Goal: Task Accomplishment & Management: Manage account settings

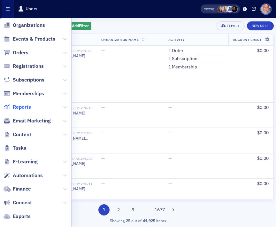
scroll to position [50, 0]
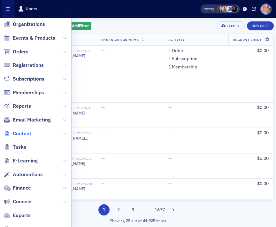
click at [25, 132] on span "Content" at bounding box center [22, 133] width 19 height 7
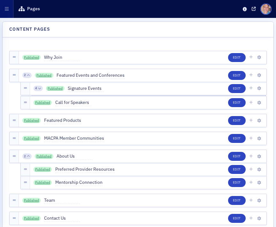
scroll to position [16, 0]
click at [5, 8] on icon "button" at bounding box center [7, 9] width 4 height 4
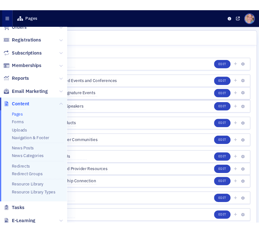
scroll to position [56, 0]
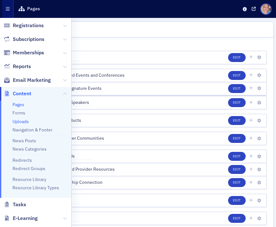
click at [21, 120] on link "Uploads" at bounding box center [20, 122] width 16 height 6
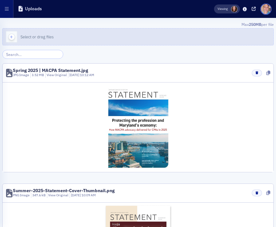
click at [13, 35] on icon "button" at bounding box center [12, 37] width 6 height 6
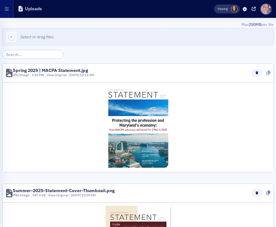
click at [258, 72] on icon at bounding box center [269, 73] width 4 height 4
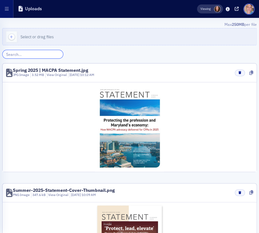
click at [30, 54] on input "search" at bounding box center [32, 54] width 61 height 9
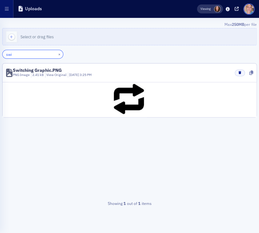
click at [15, 54] on input "swi" at bounding box center [32, 54] width 61 height 9
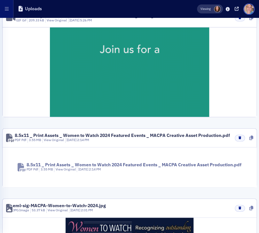
scroll to position [1301, 0]
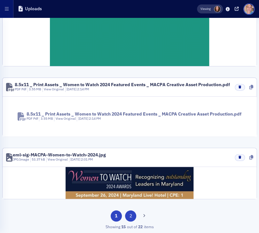
type input "watc"
click at [129, 215] on button "2" at bounding box center [130, 216] width 11 height 11
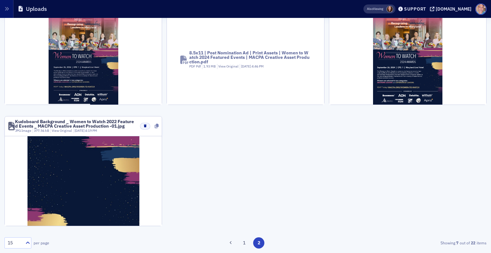
scroll to position [193, 0]
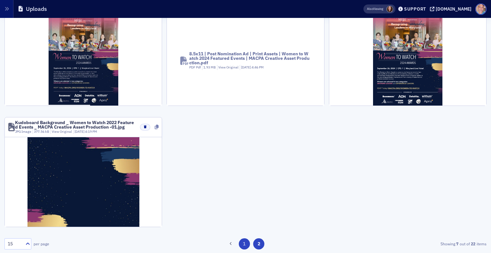
click at [240, 227] on button "1" at bounding box center [244, 243] width 11 height 11
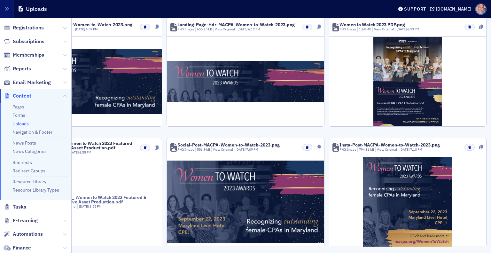
scroll to position [0, 0]
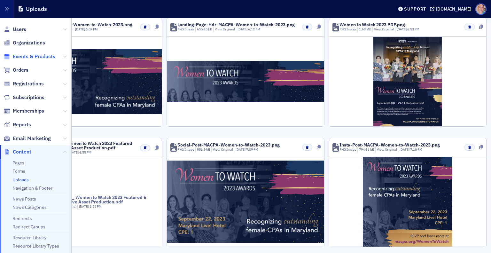
click at [30, 54] on span "Events & Products" at bounding box center [34, 56] width 43 height 7
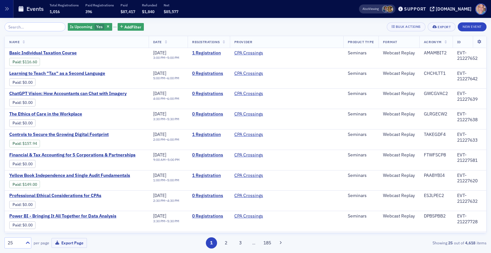
click at [46, 27] on input "search" at bounding box center [34, 26] width 61 height 9
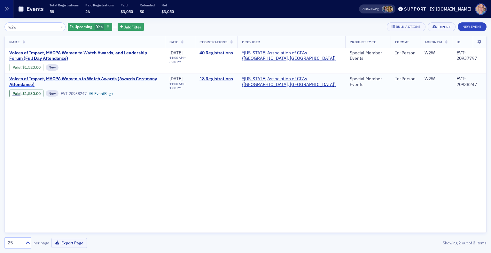
type input "w2w"
click at [81, 78] on span "Voices of Impact, MACPA Women's to Watch Awards (Awards Ceremony Attendance)" at bounding box center [84, 81] width 151 height 11
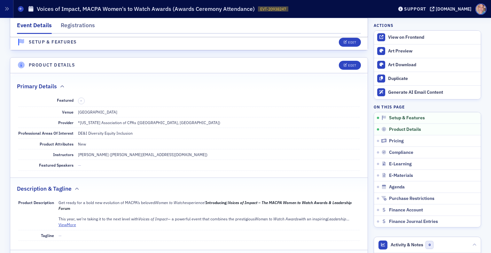
scroll to position [144, 0]
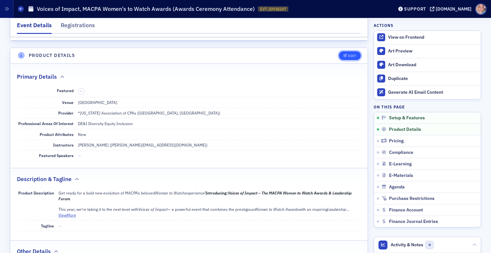
click at [258, 57] on button "Edit" at bounding box center [350, 55] width 22 height 9
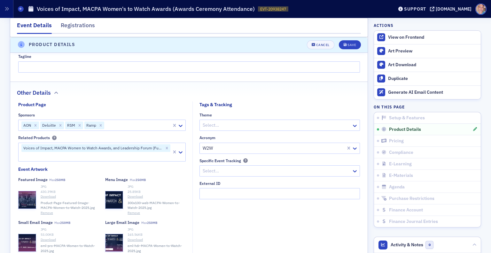
scroll to position [483, 0]
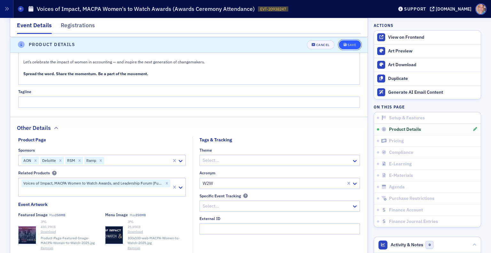
click at [258, 45] on div "Save" at bounding box center [351, 45] width 9 height 4
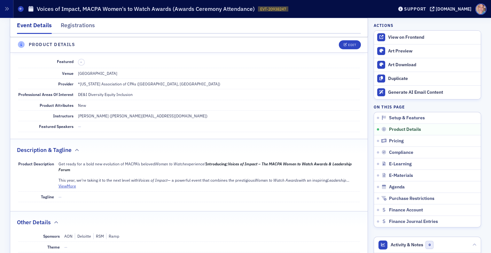
scroll to position [153, 0]
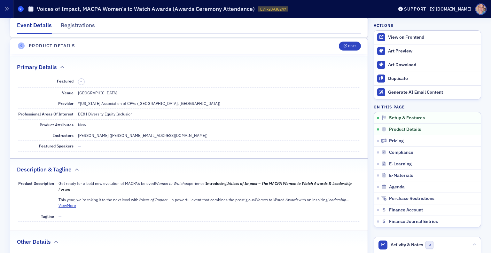
click at [21, 10] on icon at bounding box center [20, 8] width 3 height 3
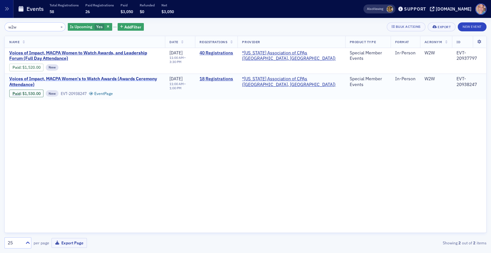
click at [31, 79] on span "Voices of Impact, MACPA Women's to Watch Awards (Awards Ceremony Attendance)" at bounding box center [84, 81] width 151 height 11
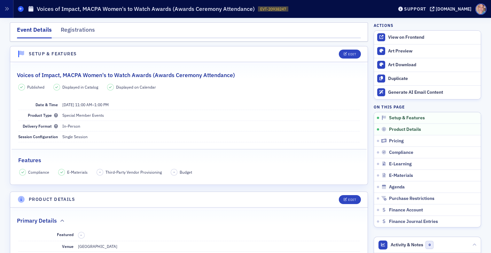
click at [20, 10] on icon at bounding box center [20, 8] width 3 height 3
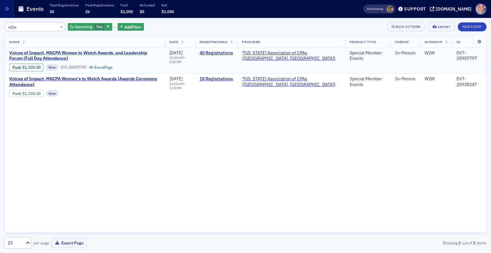
click at [50, 55] on span "Voices of Impact, MACPA Women to Watch Awards, and Leadership Forum (Full Day A…" at bounding box center [84, 55] width 151 height 11
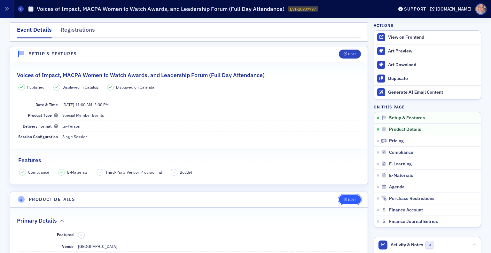
click at [258, 200] on div "Edit" at bounding box center [352, 200] width 8 height 4
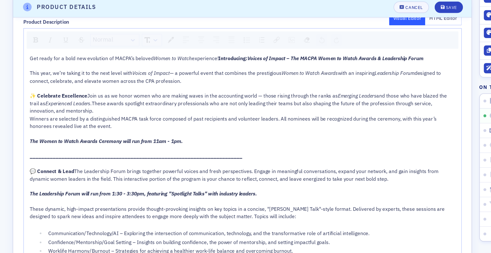
scroll to position [322, 0]
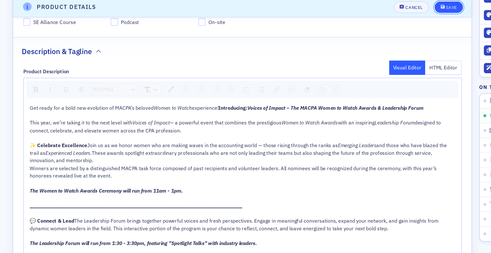
click at [258, 44] on div "Save" at bounding box center [351, 45] width 9 height 4
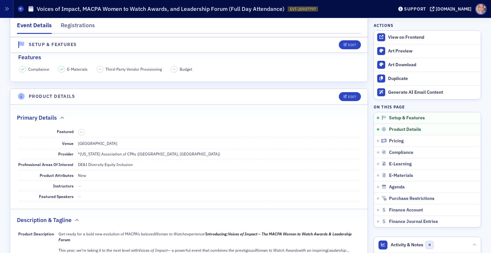
scroll to position [103, 0]
click at [20, 10] on icon at bounding box center [20, 8] width 3 height 3
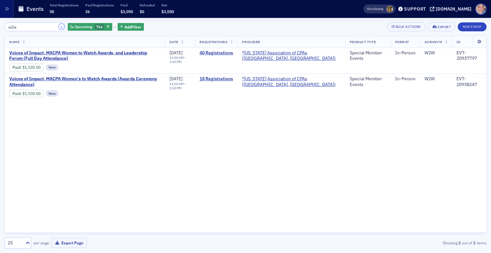
click at [59, 27] on button "×" at bounding box center [62, 27] width 6 height 6
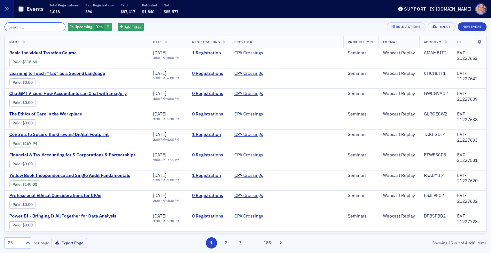
click at [34, 29] on input "search" at bounding box center [34, 26] width 61 height 9
